Goal: Task Accomplishment & Management: Manage account settings

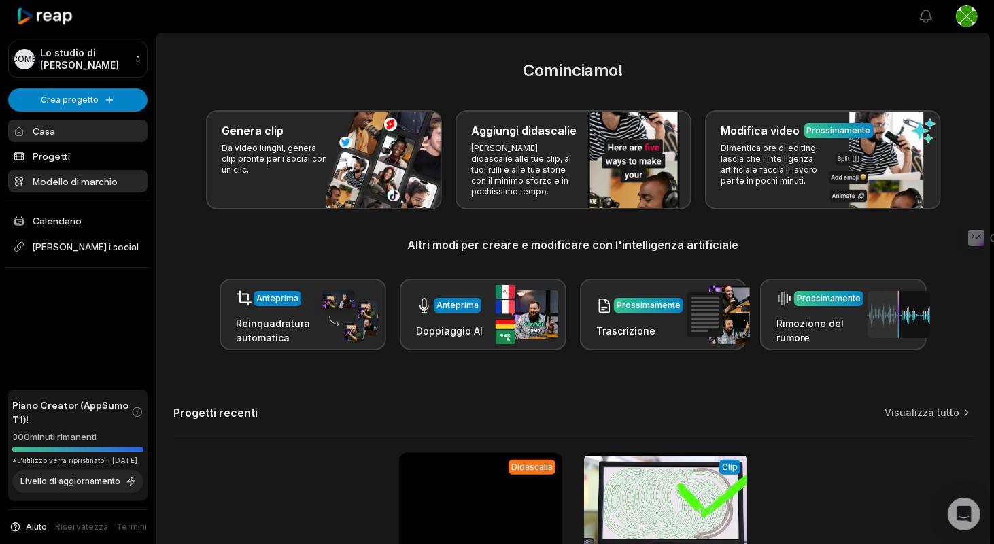
click at [90, 188] on link "Modello di marchio" at bounding box center [77, 181] width 139 height 22
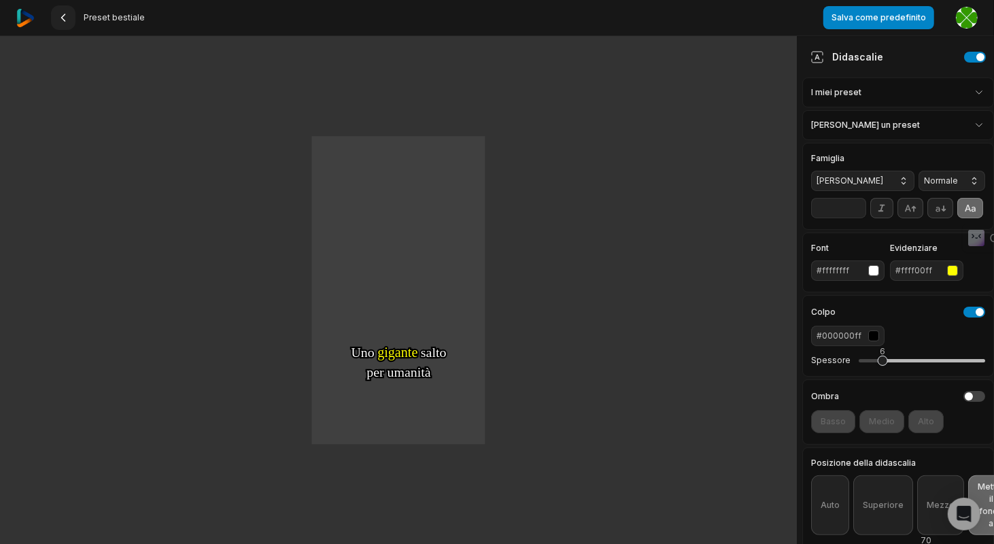
click at [54, 15] on button at bounding box center [63, 17] width 24 height 24
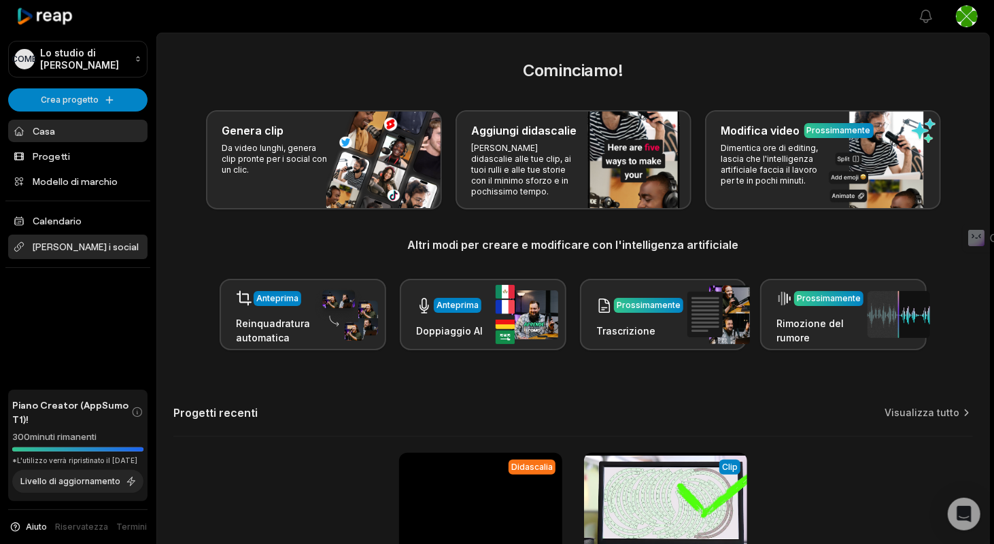
click at [92, 251] on font "[PERSON_NAME] i social" at bounding box center [86, 247] width 106 height 12
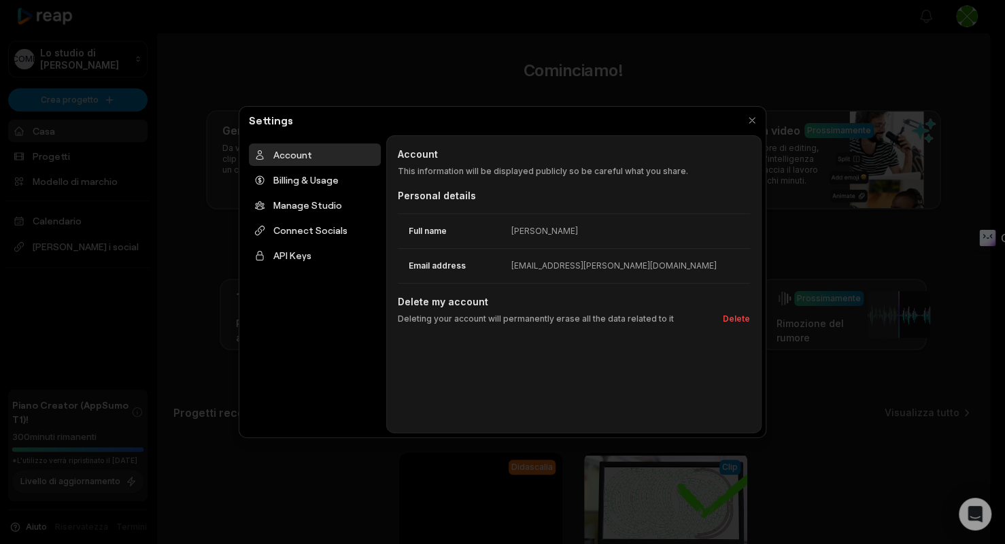
click at [112, 314] on div at bounding box center [502, 272] width 1005 height 544
